Goal: Transaction & Acquisition: Book appointment/travel/reservation

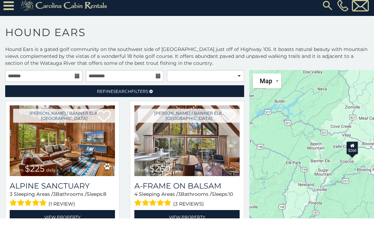
scroll to position [9, 0]
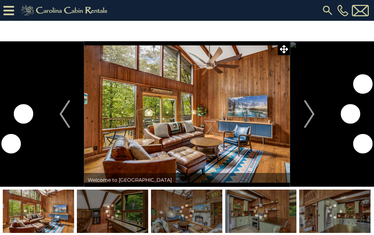
click at [315, 112] on button "Next" at bounding box center [309, 113] width 39 height 145
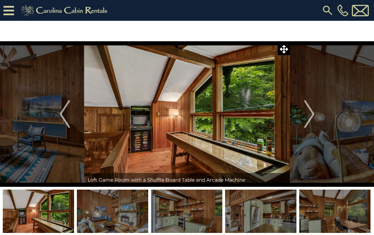
click at [311, 115] on img "Next" at bounding box center [309, 114] width 10 height 28
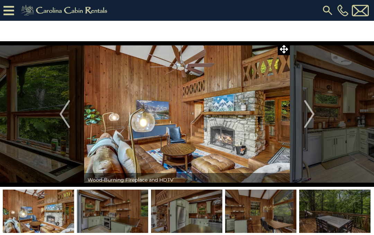
click at [313, 114] on img "Next" at bounding box center [309, 114] width 10 height 28
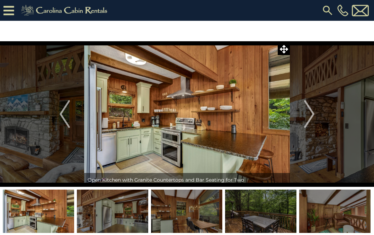
click at [306, 113] on img "Next" at bounding box center [309, 114] width 10 height 28
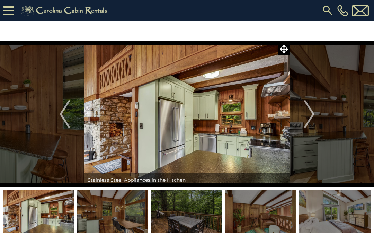
click at [311, 112] on img "Next" at bounding box center [309, 114] width 10 height 28
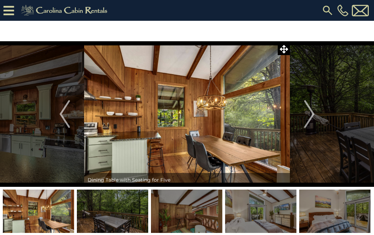
click at [310, 117] on img "Next" at bounding box center [309, 114] width 10 height 28
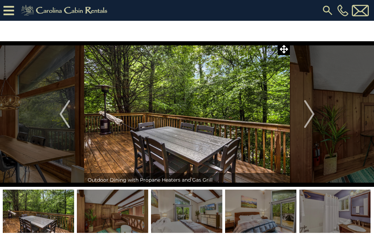
click at [313, 118] on img "Next" at bounding box center [309, 114] width 10 height 28
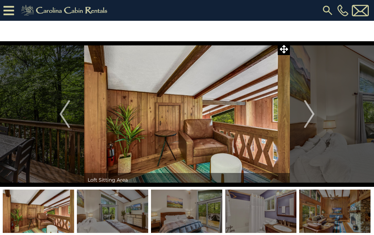
click at [311, 116] on img "Next" at bounding box center [309, 114] width 10 height 28
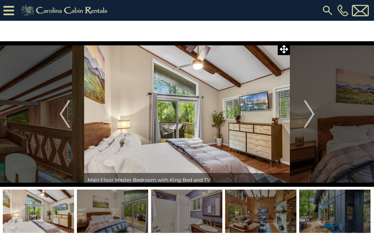
click at [313, 113] on img "Next" at bounding box center [309, 114] width 10 height 28
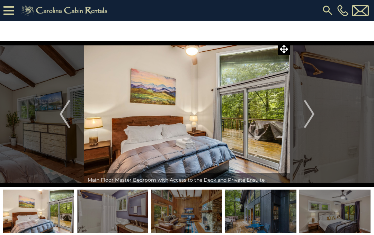
click at [316, 109] on button "Next" at bounding box center [309, 113] width 39 height 145
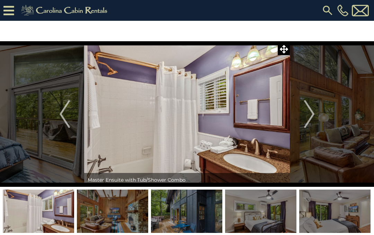
click at [307, 113] on img "Next" at bounding box center [309, 114] width 10 height 28
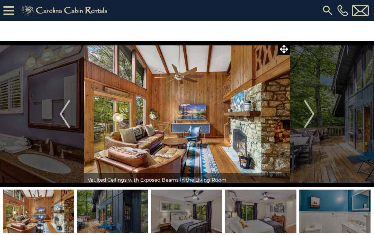
click at [315, 113] on button "Next" at bounding box center [309, 113] width 39 height 145
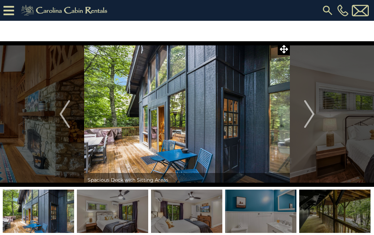
click at [318, 109] on button "Next" at bounding box center [309, 113] width 39 height 145
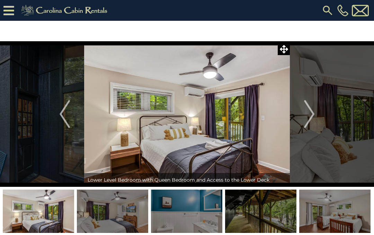
click at [311, 110] on img "Next" at bounding box center [309, 114] width 10 height 28
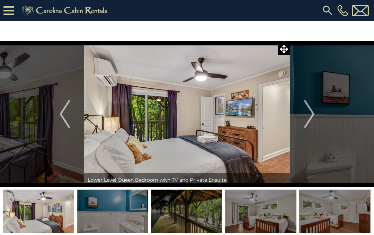
click at [311, 114] on img "Next" at bounding box center [309, 114] width 10 height 28
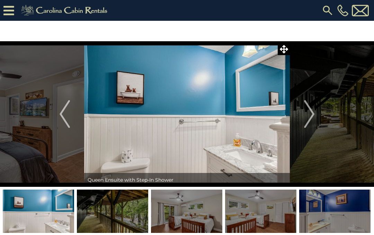
click at [313, 116] on img "Next" at bounding box center [309, 114] width 10 height 28
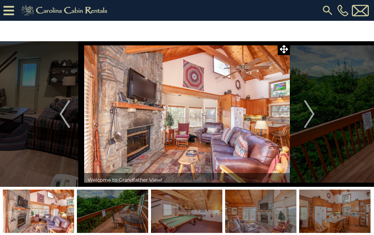
click at [311, 113] on img "Next" at bounding box center [309, 114] width 10 height 28
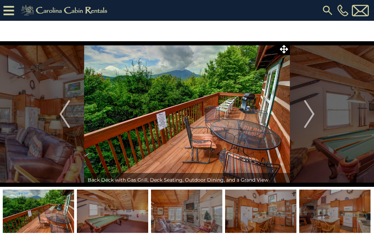
click at [313, 114] on img "Next" at bounding box center [309, 114] width 10 height 28
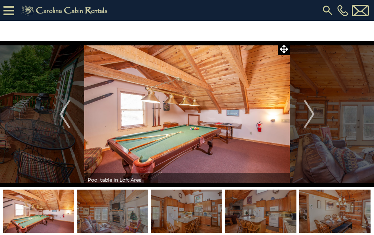
click at [311, 111] on img "Next" at bounding box center [309, 114] width 10 height 28
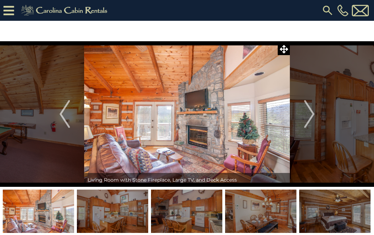
click at [307, 118] on img "Next" at bounding box center [309, 114] width 10 height 28
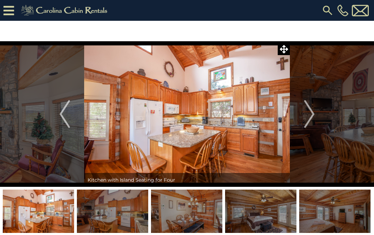
click at [306, 113] on img "Next" at bounding box center [309, 114] width 10 height 28
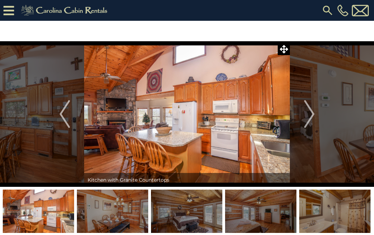
click at [312, 114] on img "Next" at bounding box center [309, 114] width 10 height 28
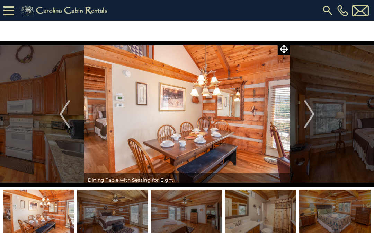
click at [314, 110] on img "Next" at bounding box center [309, 114] width 10 height 28
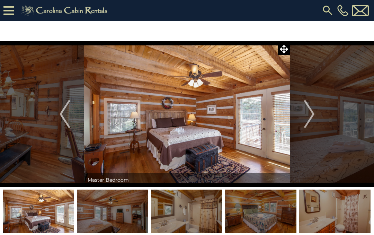
click at [310, 116] on img "Next" at bounding box center [309, 114] width 10 height 28
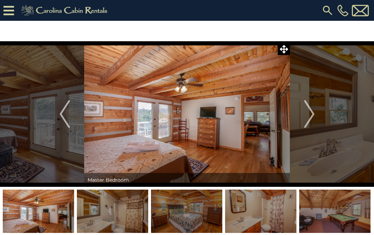
click at [311, 112] on img "Next" at bounding box center [309, 114] width 10 height 28
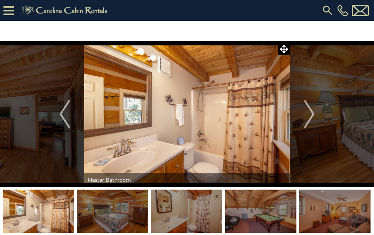
click at [308, 113] on img "Next" at bounding box center [309, 114] width 10 height 28
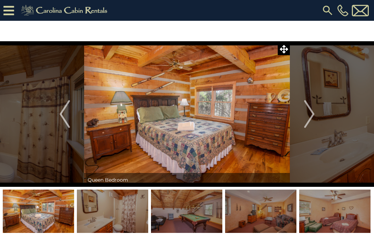
click at [308, 116] on img "Next" at bounding box center [309, 114] width 10 height 28
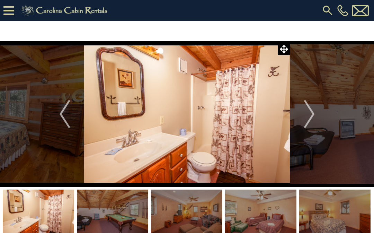
click at [310, 117] on img "Next" at bounding box center [309, 114] width 10 height 28
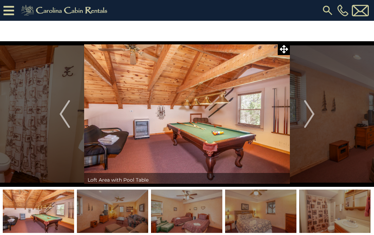
click at [310, 114] on img "Next" at bounding box center [309, 114] width 10 height 28
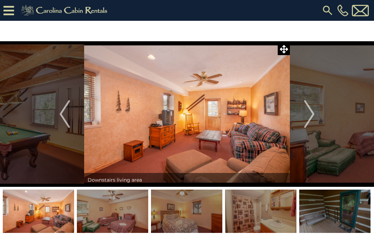
click at [312, 114] on img "Next" at bounding box center [309, 114] width 10 height 28
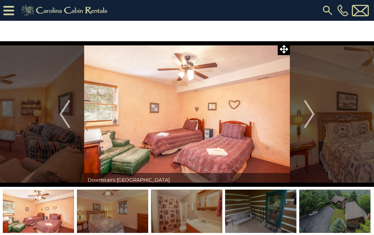
click at [306, 120] on img "Next" at bounding box center [309, 114] width 10 height 28
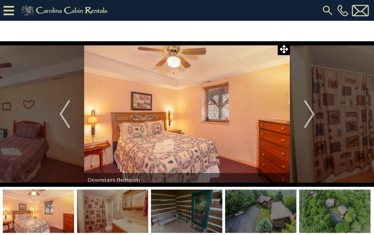
click at [311, 113] on img "Next" at bounding box center [309, 114] width 10 height 28
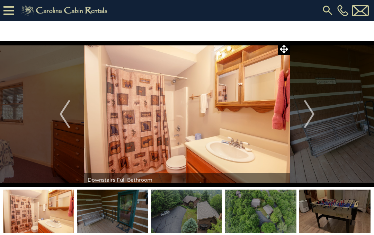
click at [311, 113] on img "Next" at bounding box center [309, 114] width 10 height 28
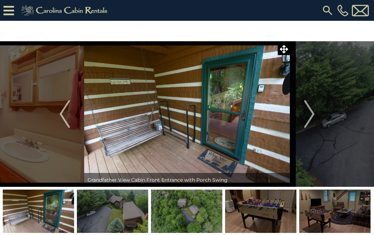
click at [310, 114] on img "Next" at bounding box center [309, 114] width 10 height 28
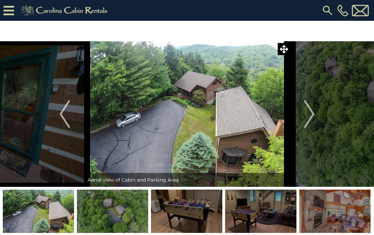
click at [312, 111] on img "Next" at bounding box center [309, 114] width 10 height 28
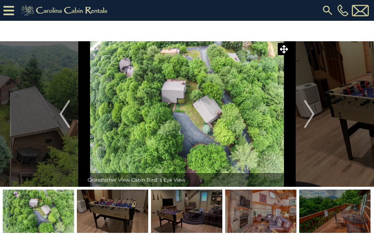
click at [308, 114] on img "Next" at bounding box center [309, 114] width 10 height 28
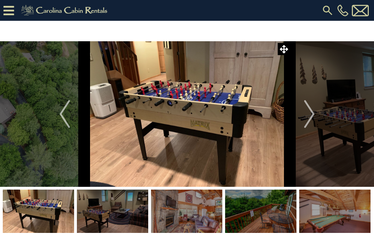
click at [308, 117] on img "Next" at bounding box center [309, 114] width 10 height 28
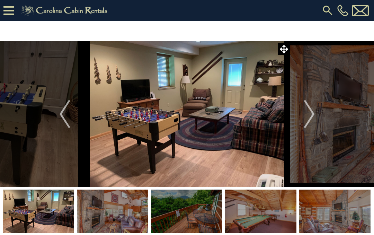
click at [309, 113] on img "Next" at bounding box center [309, 114] width 10 height 28
